Goal: Information Seeking & Learning: Learn about a topic

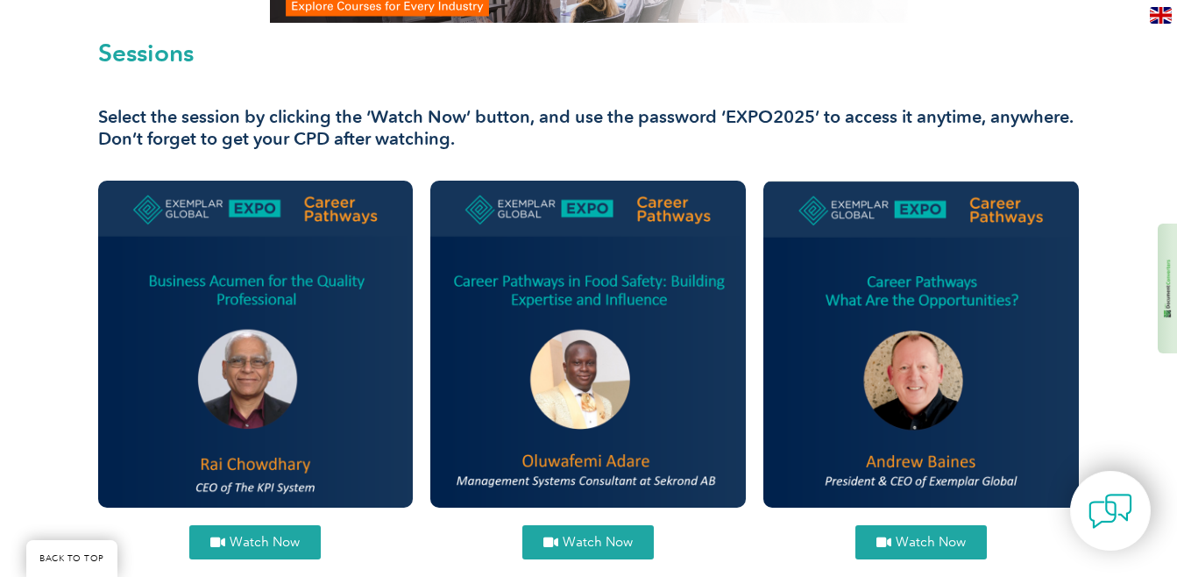
scroll to position [518, 0]
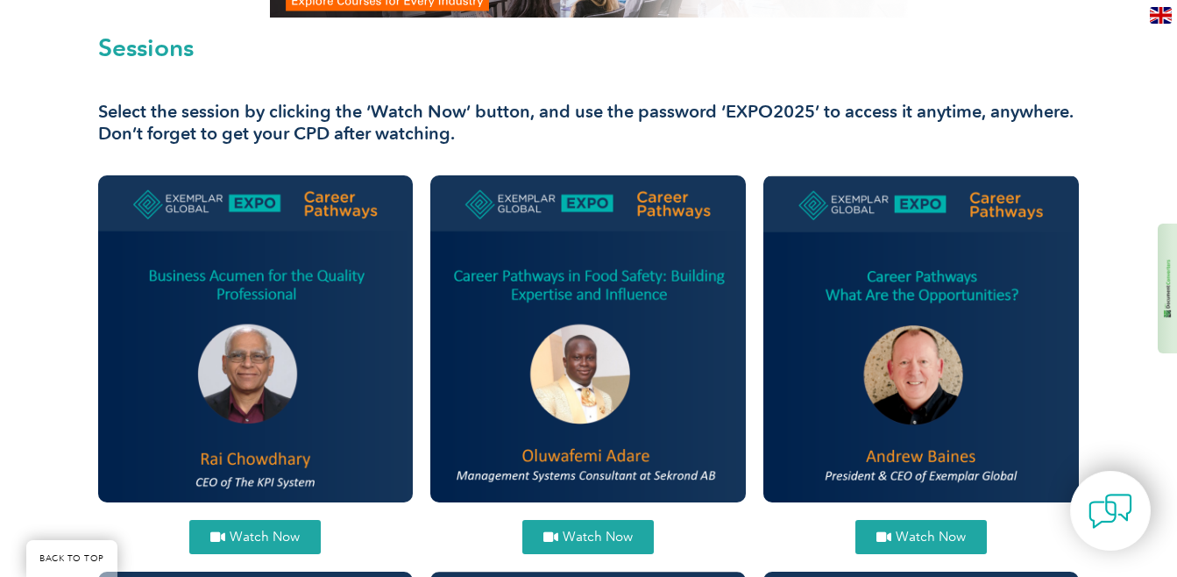
click at [594, 527] on link "Watch Now" at bounding box center [587, 537] width 131 height 34
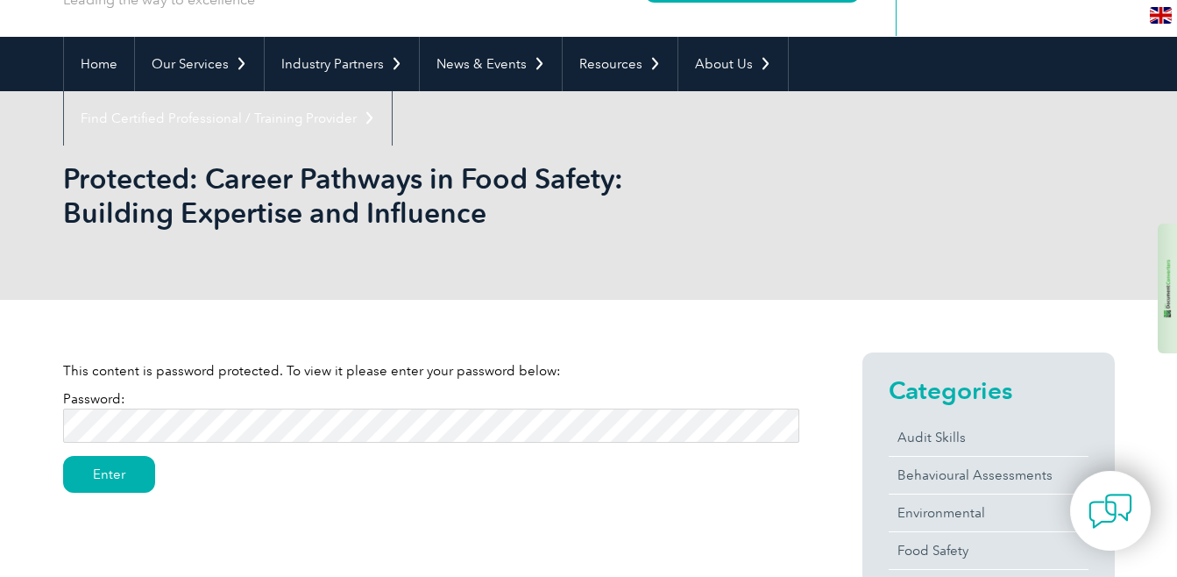
scroll to position [131, 0]
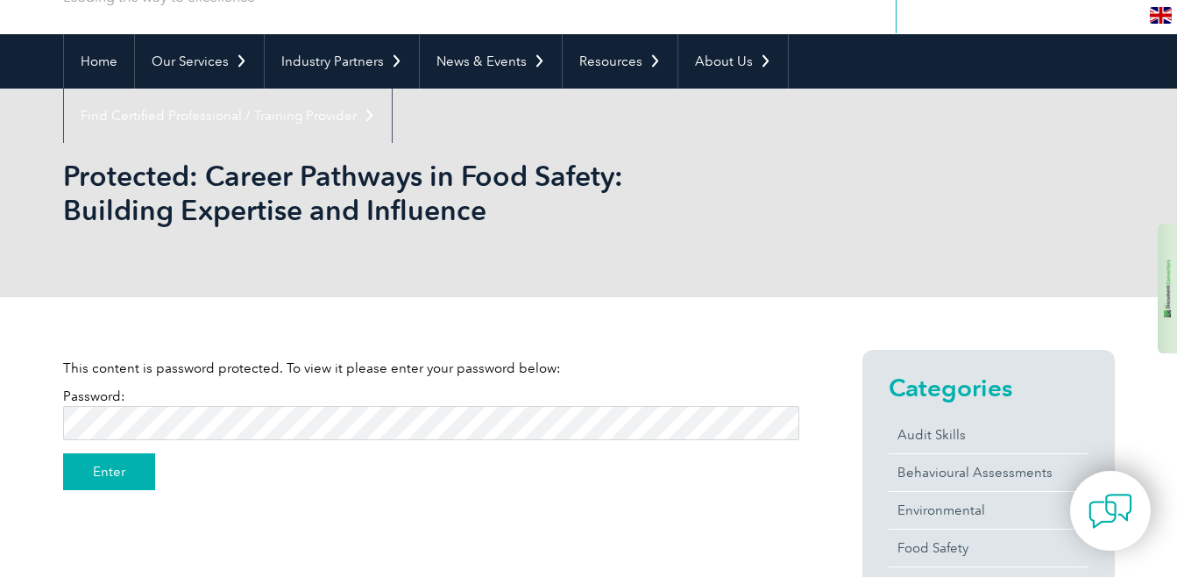
click at [129, 468] on input "Enter" at bounding box center [109, 471] width 92 height 37
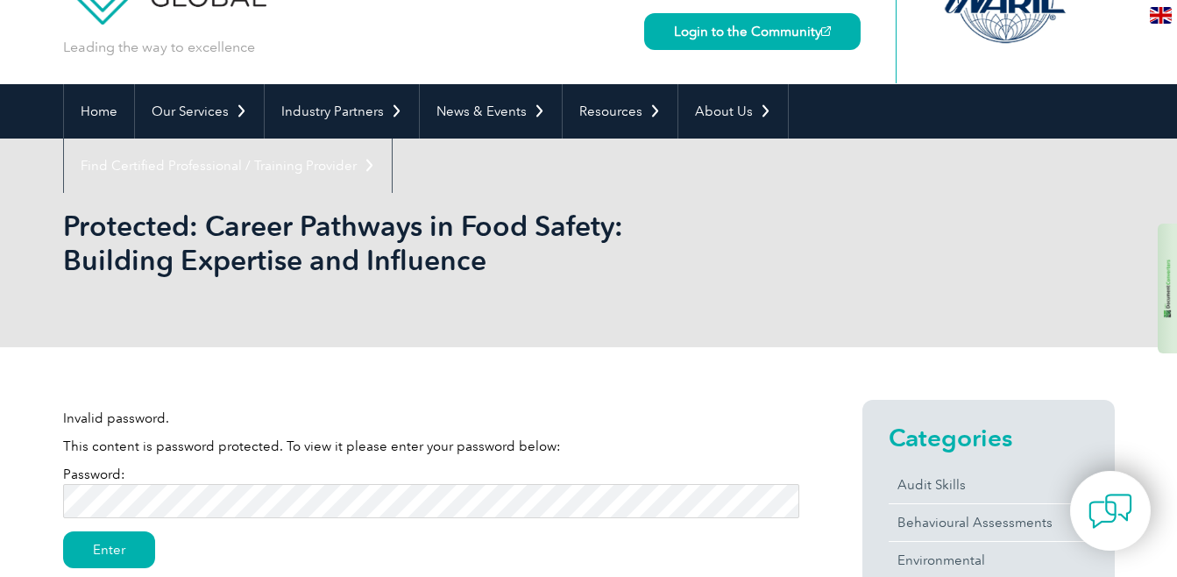
scroll to position [82, 0]
